Goal: Information Seeking & Learning: Compare options

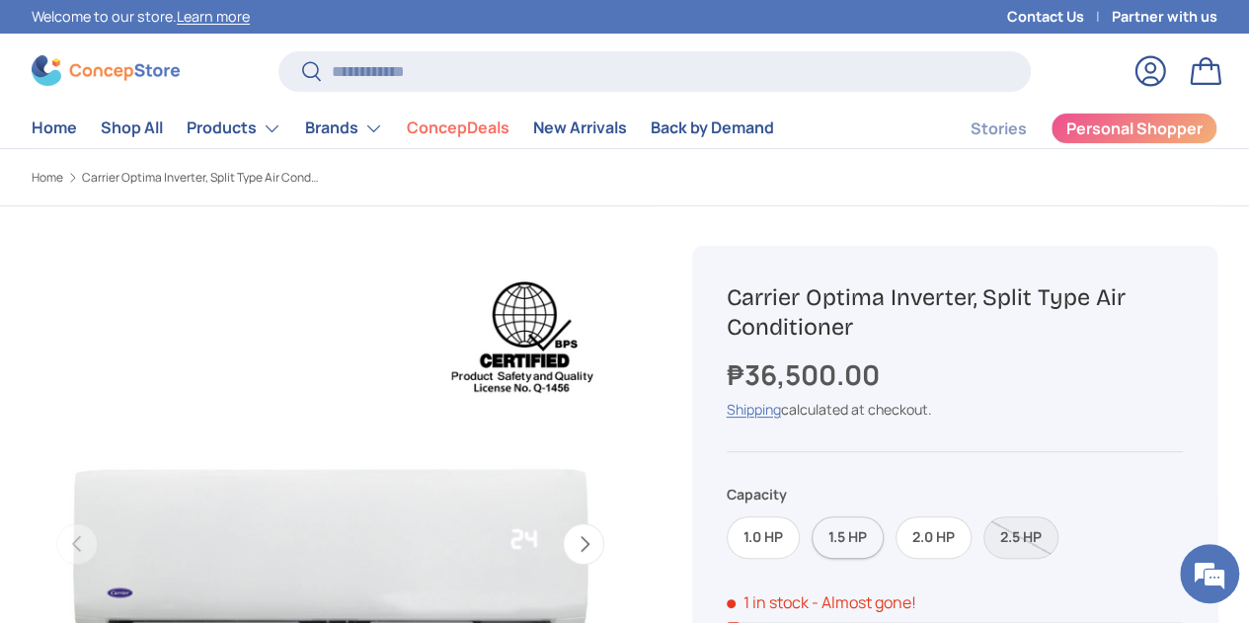
click at [860, 548] on label "1.5 HP" at bounding box center [847, 537] width 72 height 42
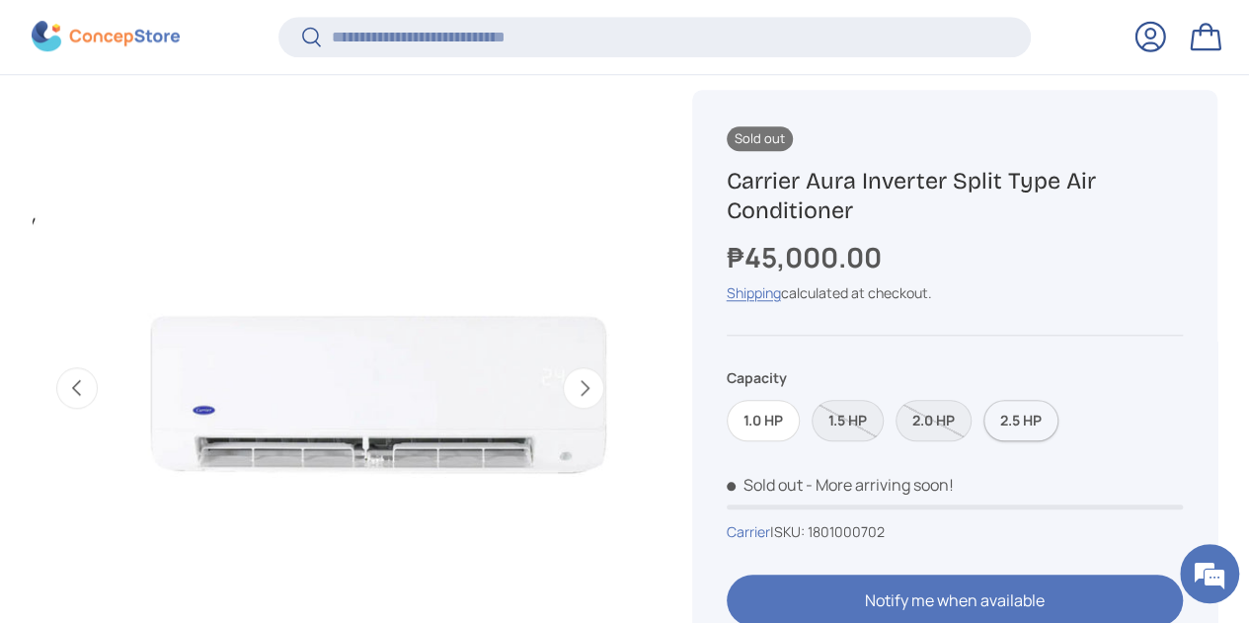
click at [1040, 433] on label "2.5 HP" at bounding box center [1020, 421] width 75 height 42
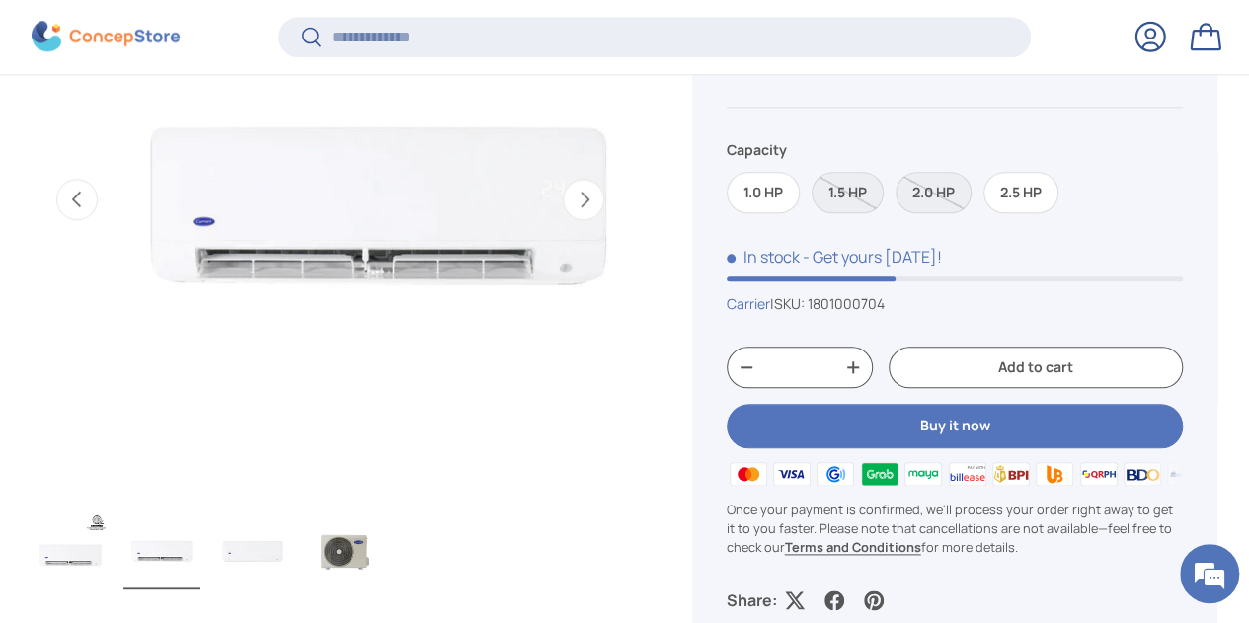
scroll to position [934, 0]
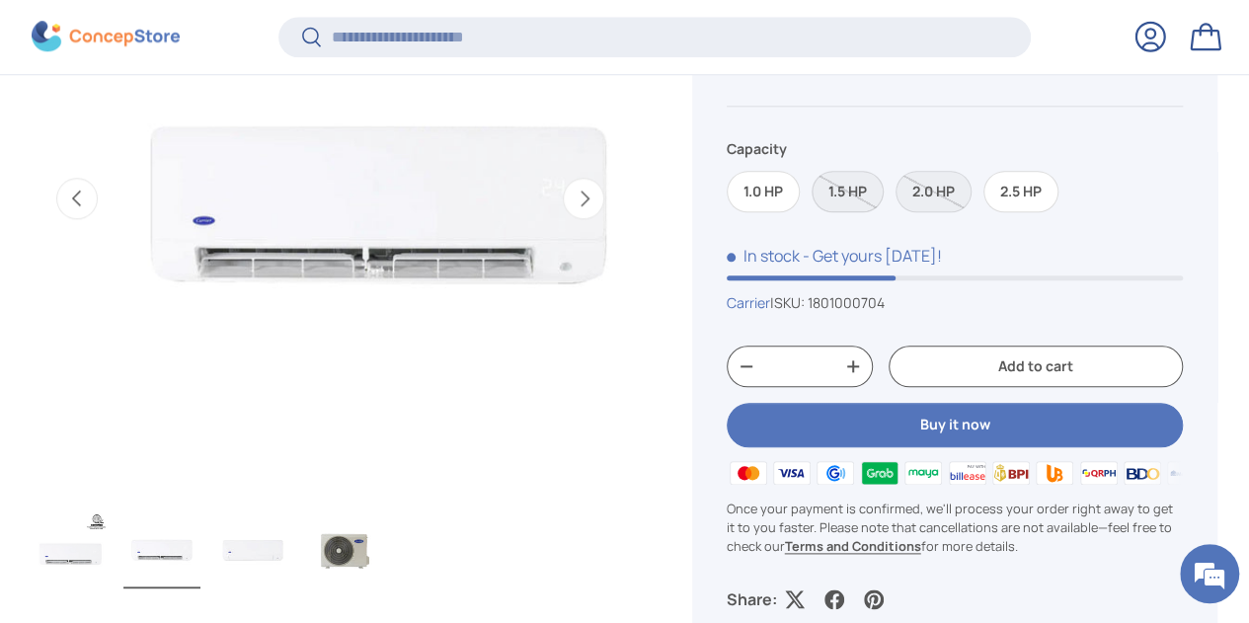
click at [862, 208] on label "1.5 HP" at bounding box center [847, 192] width 72 height 42
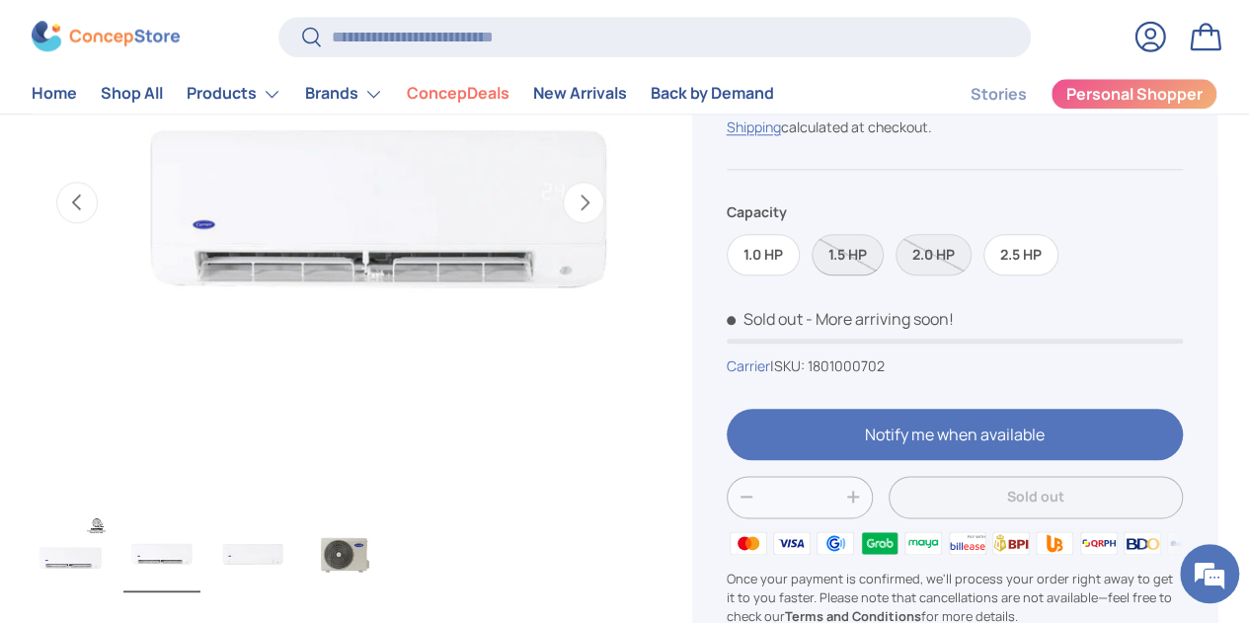
scroll to position [890, 0]
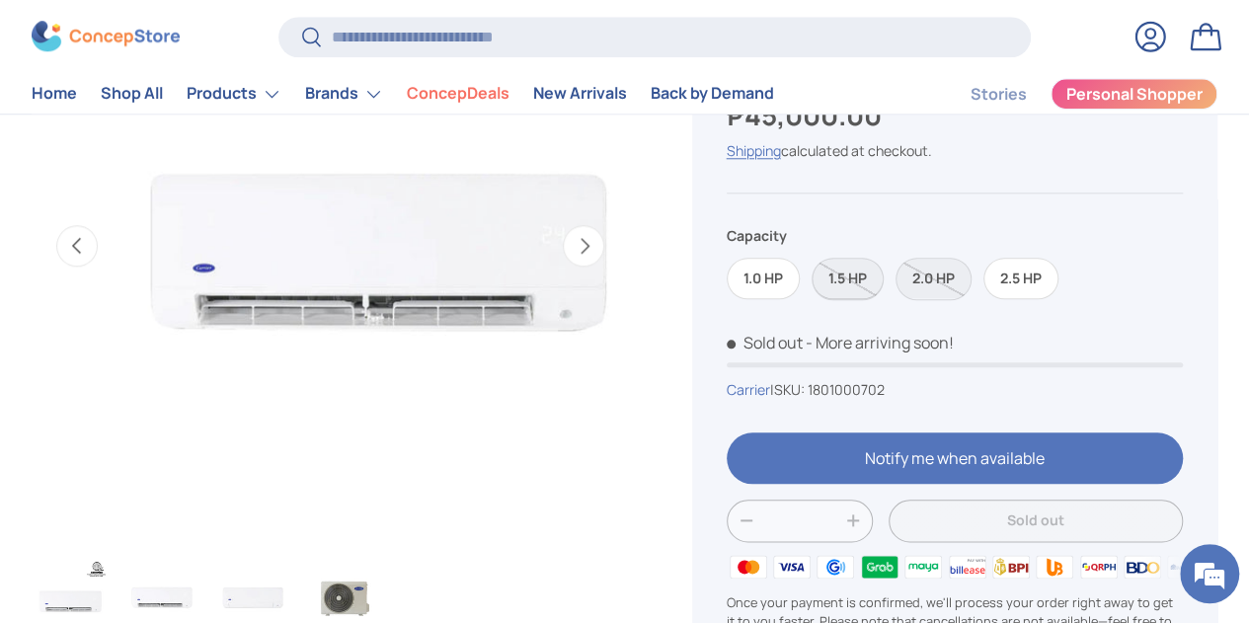
click at [861, 285] on label "1.5 HP" at bounding box center [847, 279] width 72 height 42
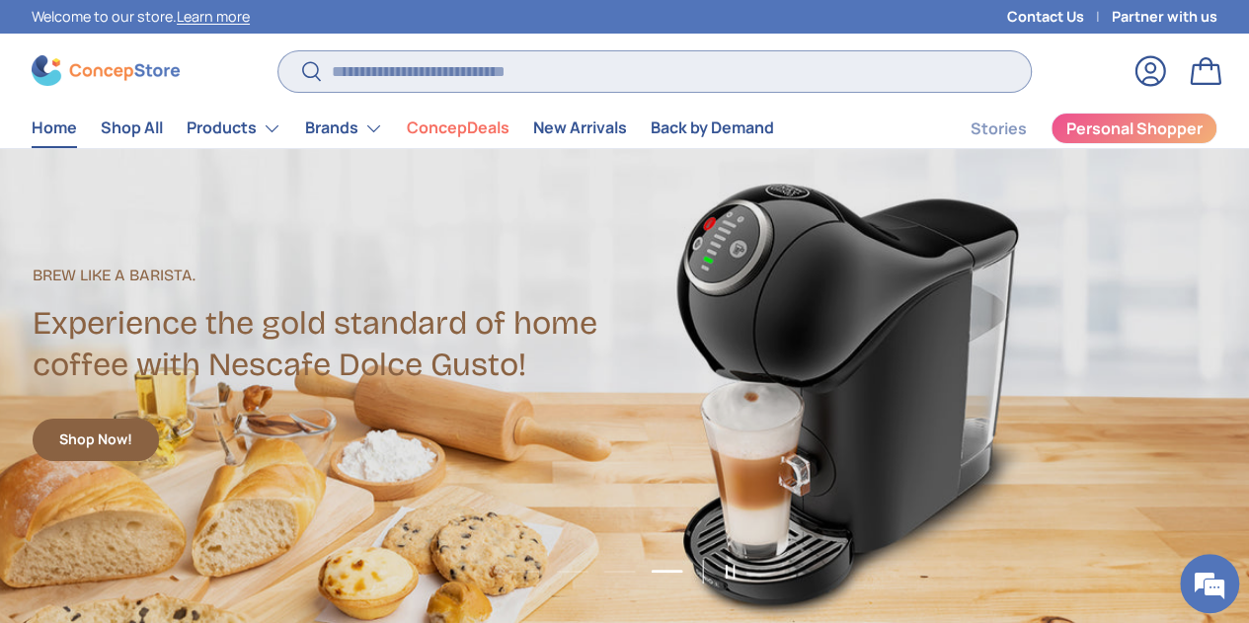
click at [428, 61] on input "Search" at bounding box center [654, 71] width 752 height 40
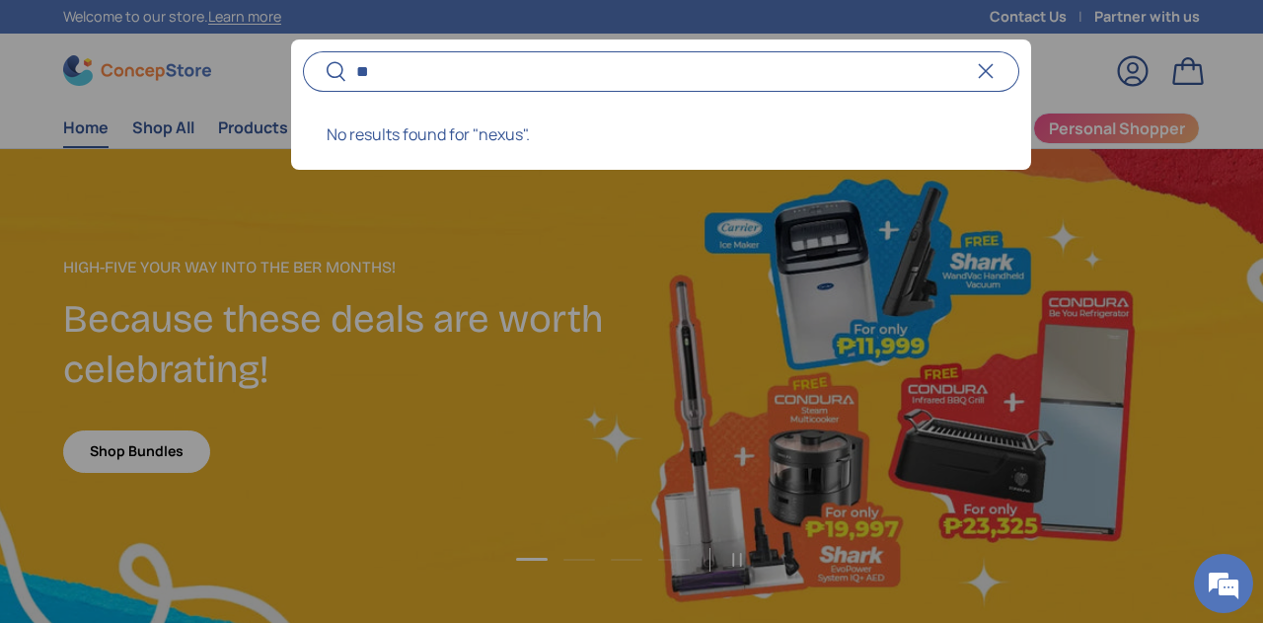
type input "*"
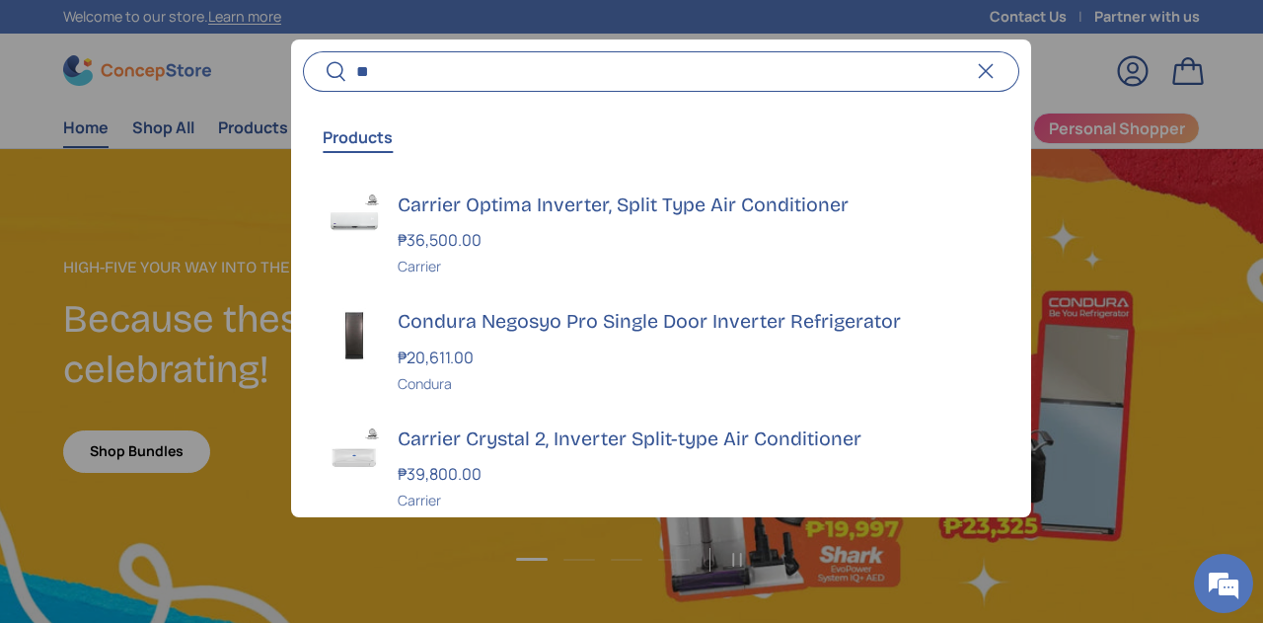
type input "*"
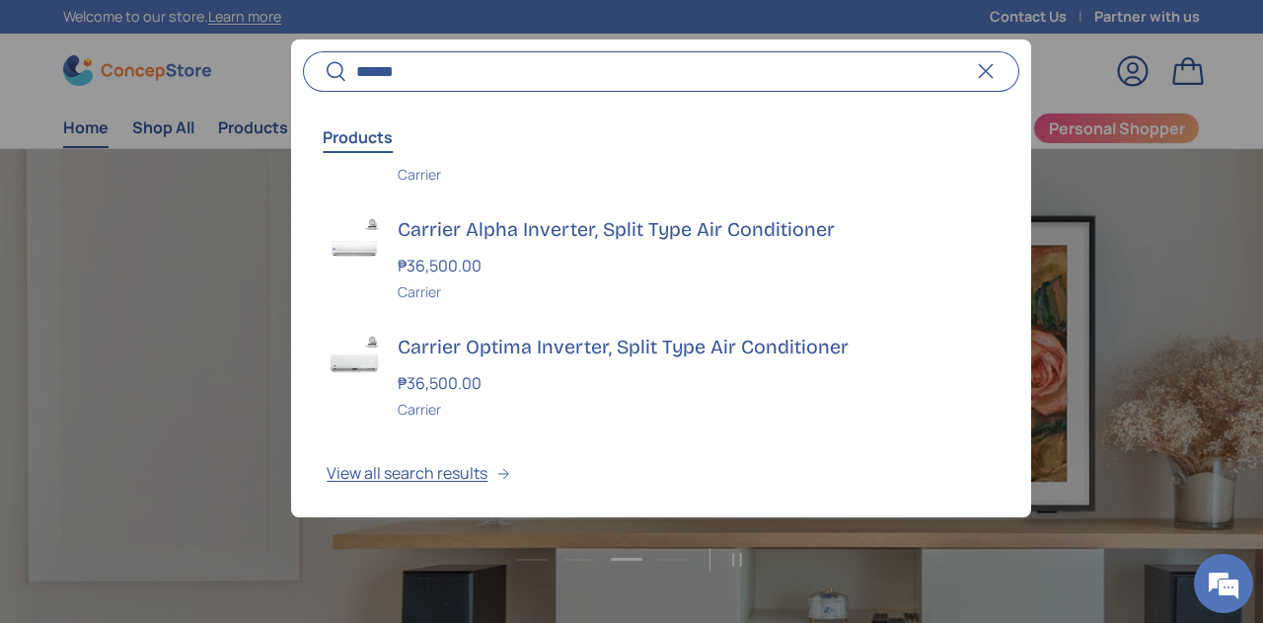
scroll to position [0, 3790]
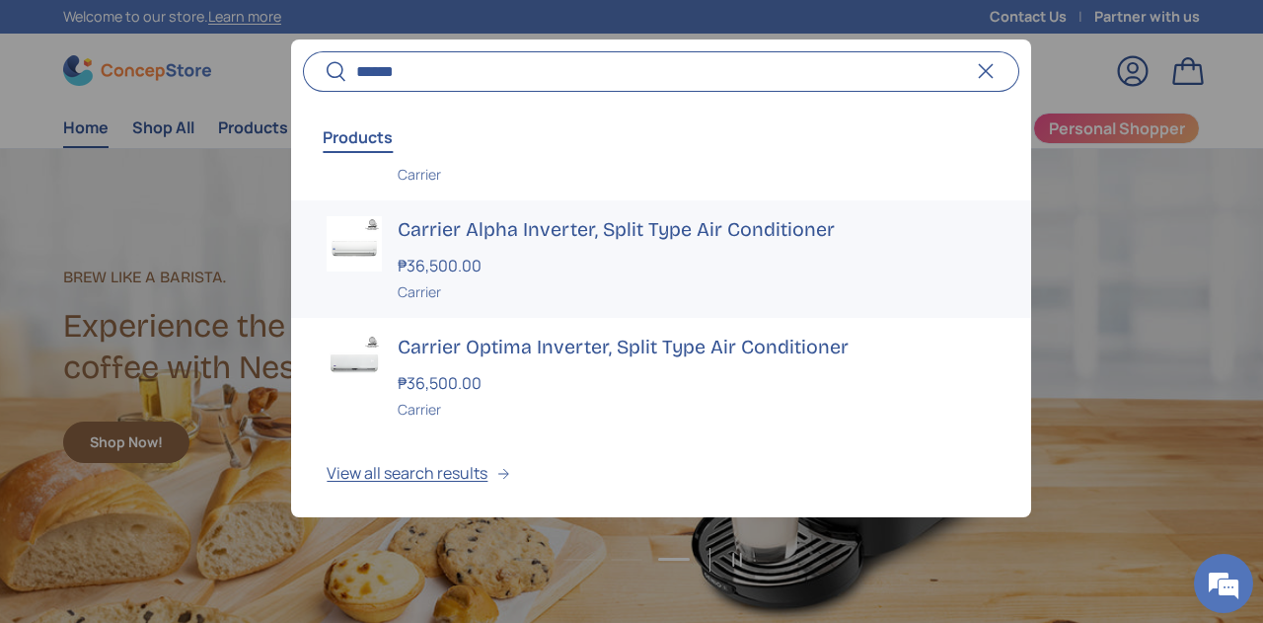
type input "*****"
click at [480, 264] on strong "₱36,500.00" at bounding box center [442, 266] width 89 height 22
